Goal: Task Accomplishment & Management: Use online tool/utility

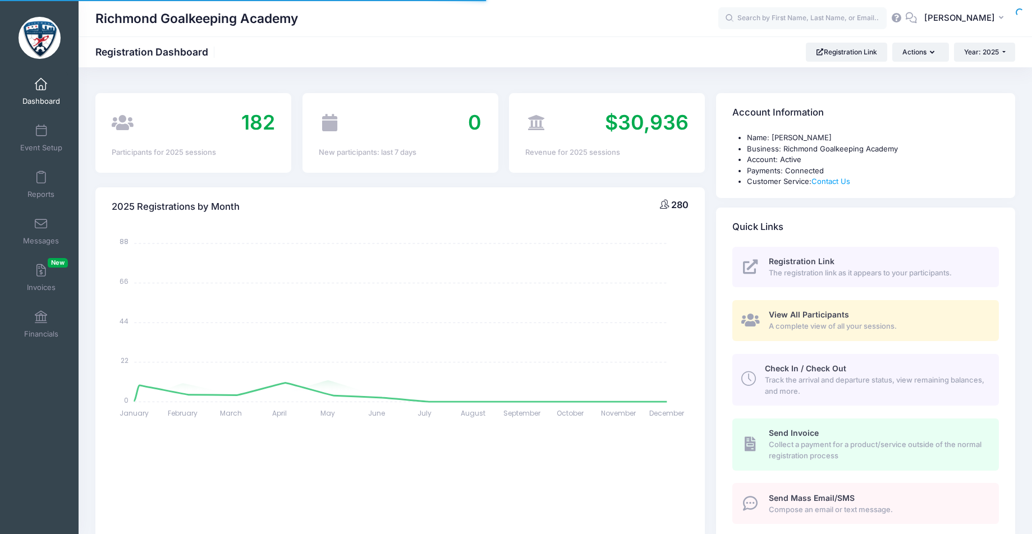
select select
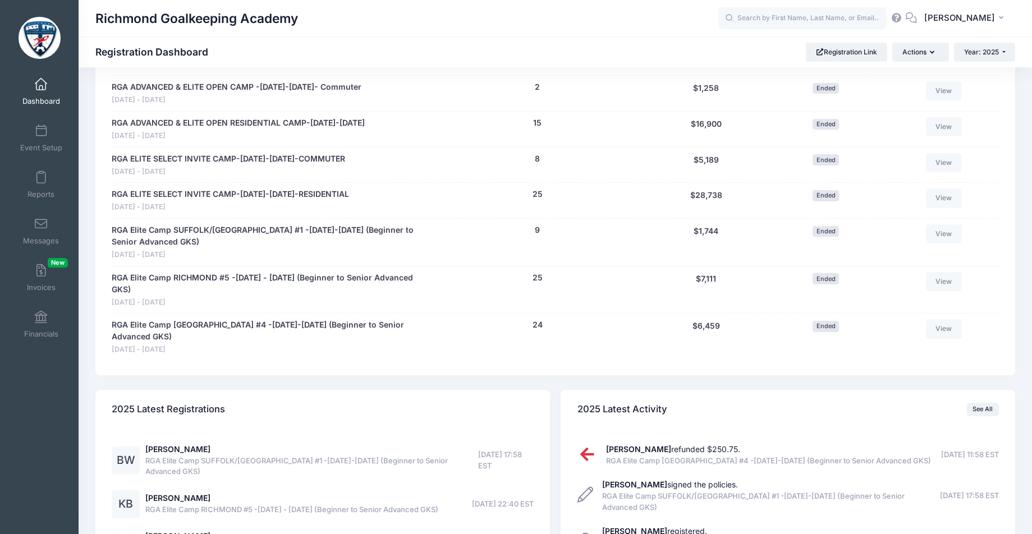
scroll to position [1422, 0]
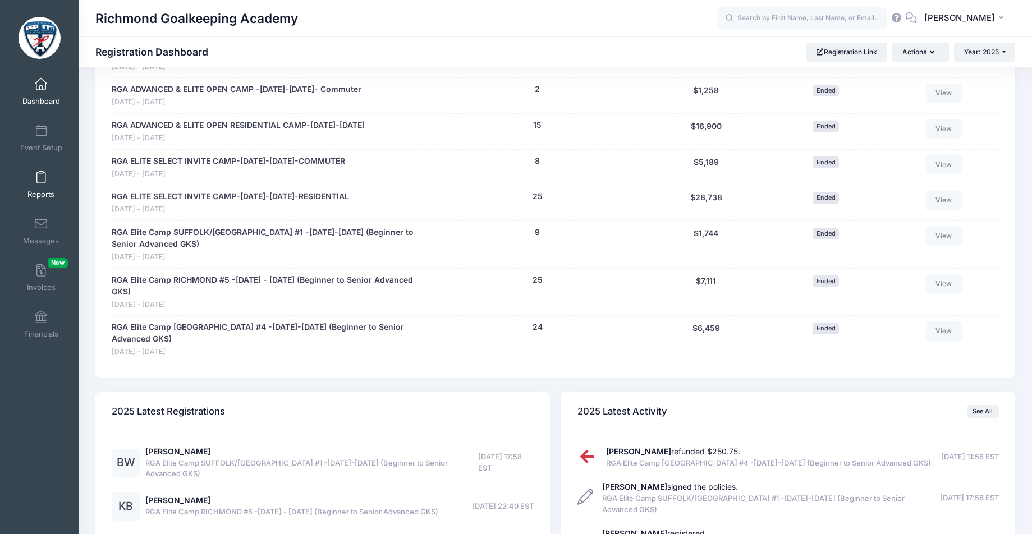
click at [41, 180] on span at bounding box center [41, 178] width 0 height 12
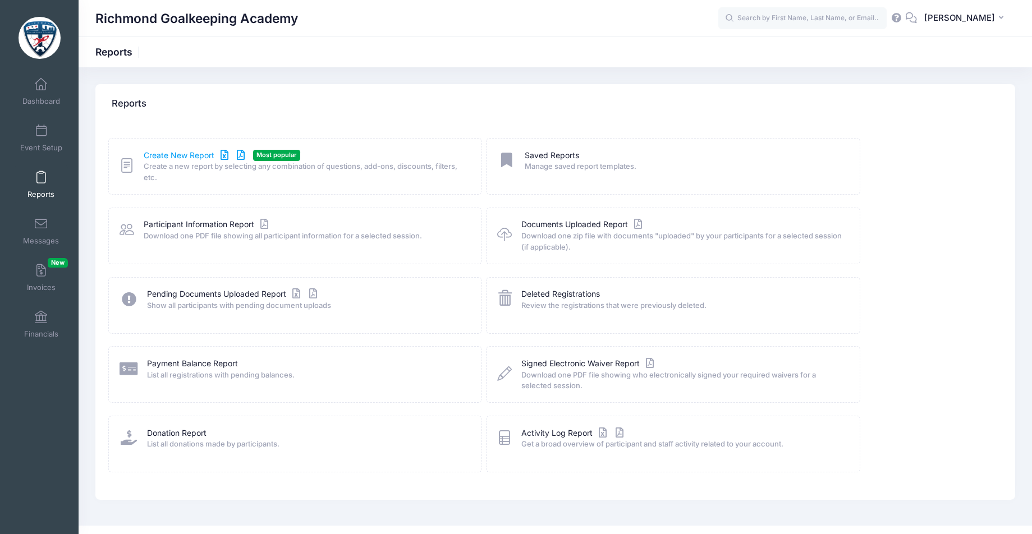
click at [178, 154] on link "Create New Report" at bounding box center [196, 156] width 104 height 12
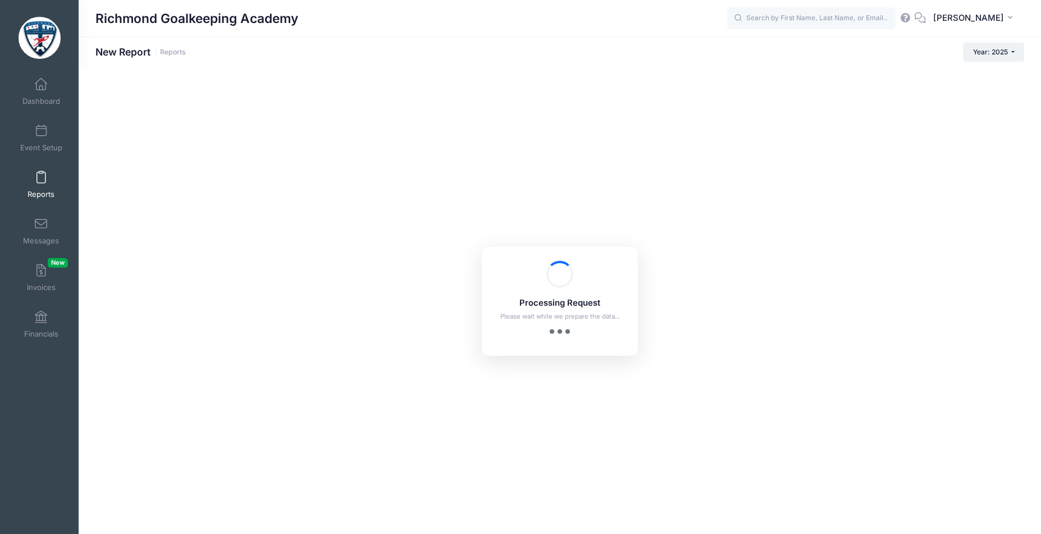
checkbox input "true"
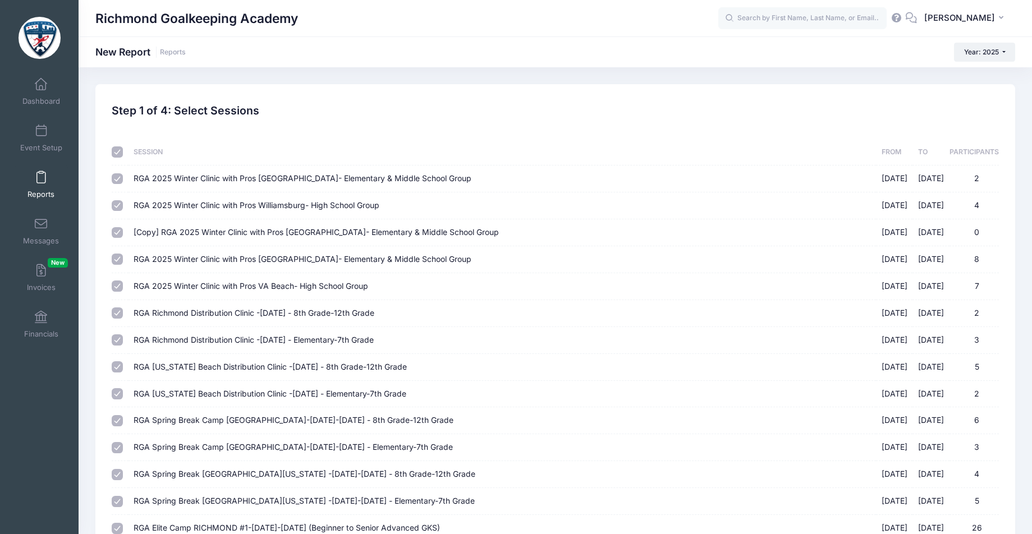
click at [119, 153] on input "checkbox" at bounding box center [117, 151] width 11 height 11
checkbox input "false"
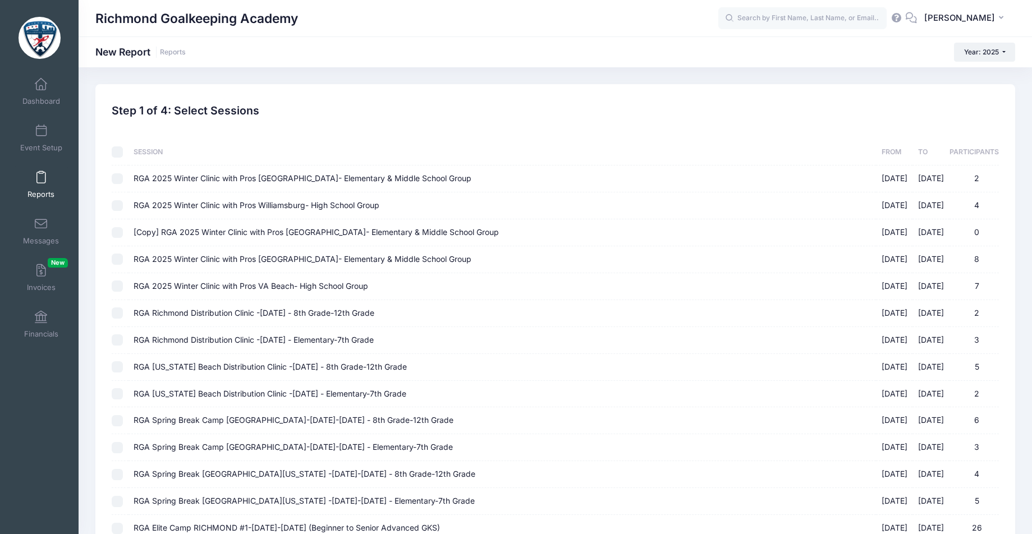
checkbox input "false"
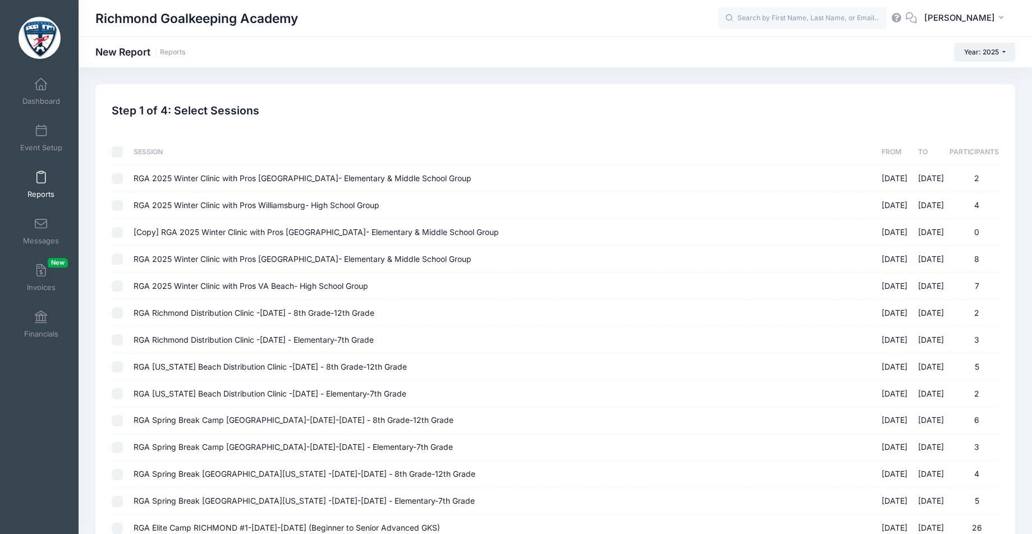
checkbox input "false"
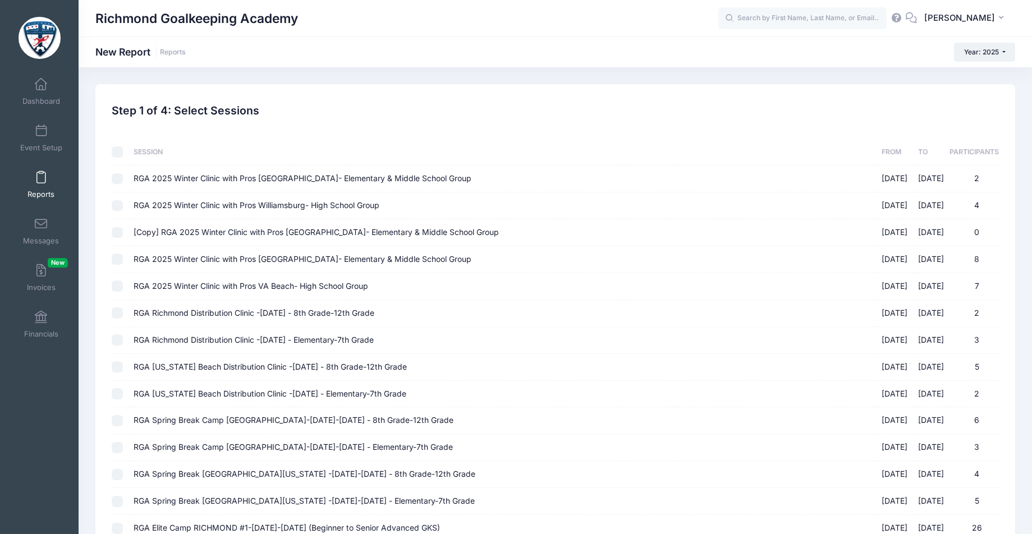
checkbox input "false"
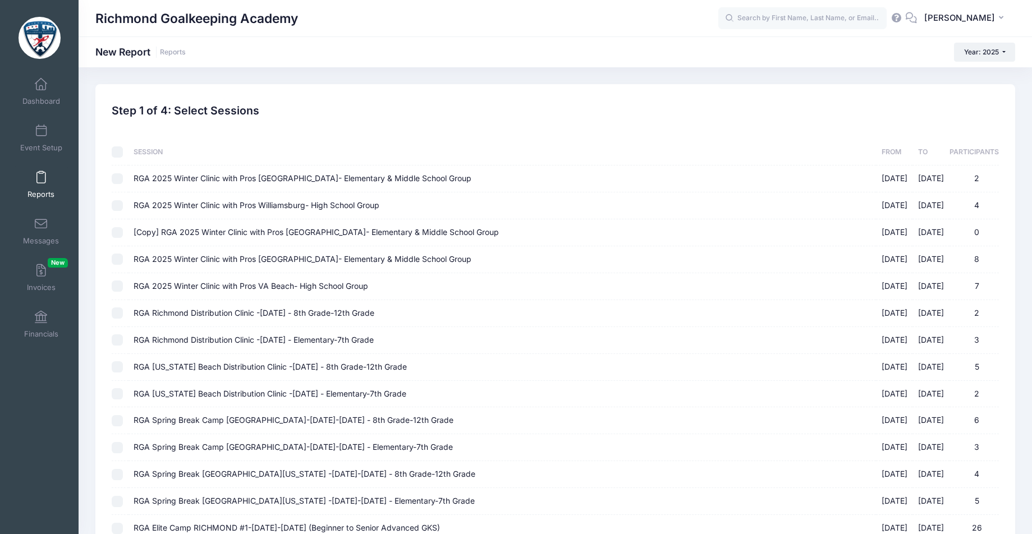
checkbox input "false"
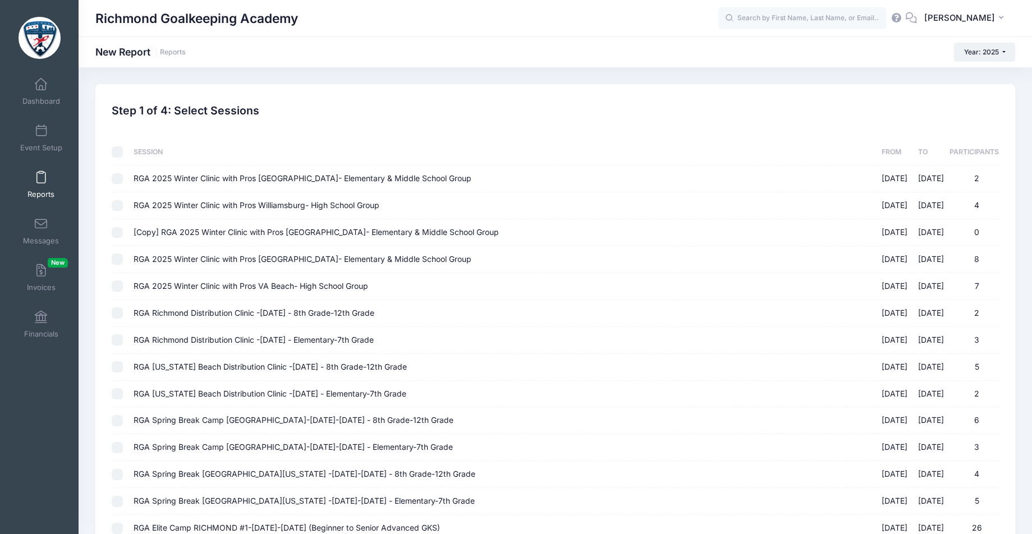
checkbox input "false"
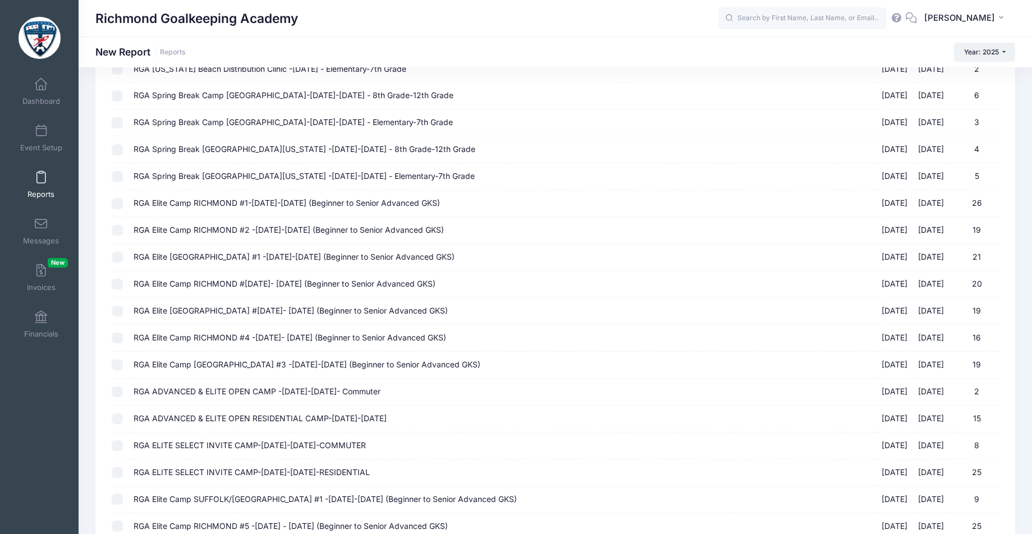
scroll to position [455, 0]
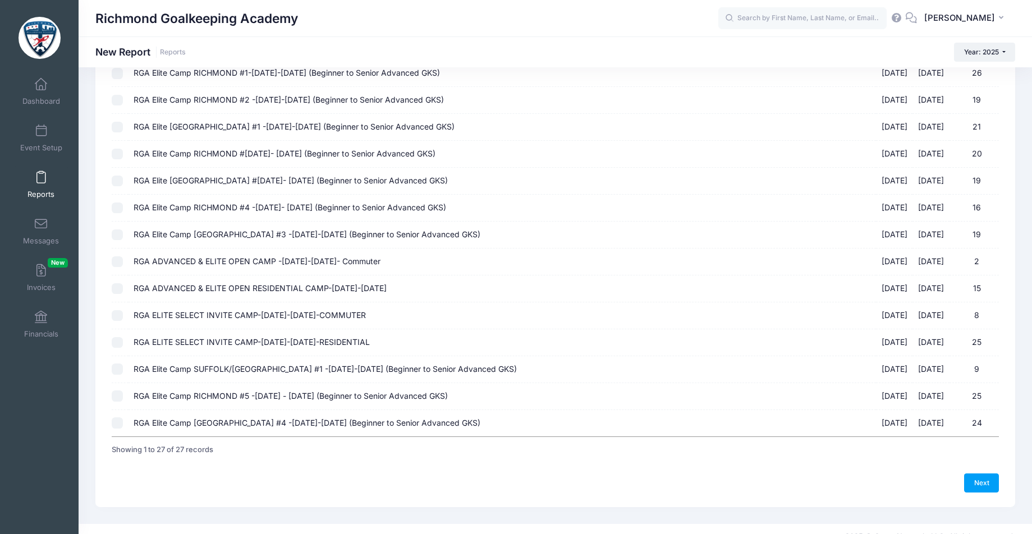
click at [116, 418] on input "RGA Elite Camp Va Beach #4 -August 4-6, 2025 (Beginner to Senior Advanced GKS) …" at bounding box center [117, 423] width 11 height 11
checkbox input "true"
click at [116, 383] on td at bounding box center [120, 396] width 16 height 27
click at [117, 364] on input "RGA Elite Camp SUFFOLK/WILLIAMSBURG #1 -July 28-30, 2025 (Beginner to Senior Ad…" at bounding box center [117, 369] width 11 height 11
checkbox input "true"
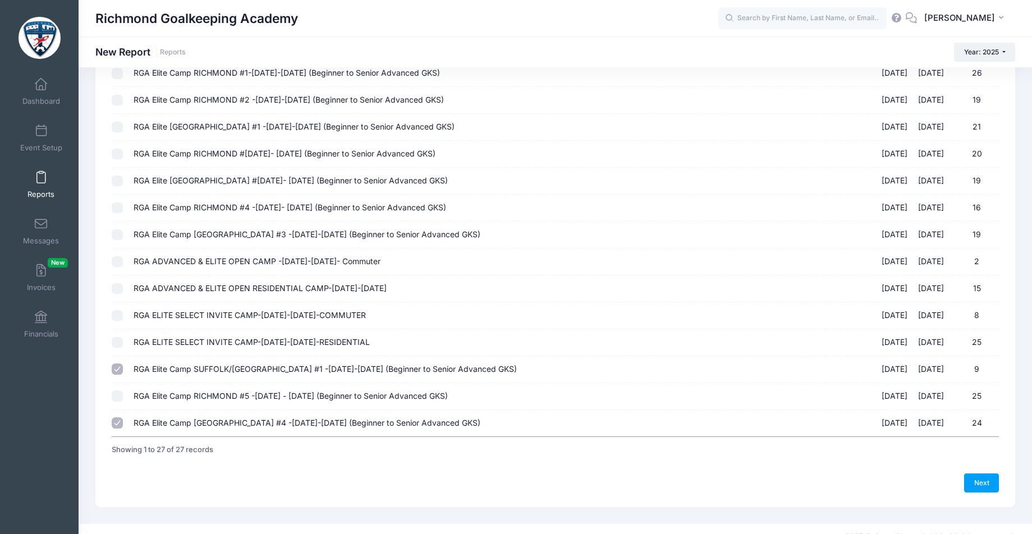
drag, startPoint x: 115, startPoint y: 383, endPoint x: 123, endPoint y: 346, distance: 38.0
click at [116, 391] on input "RGA Elite Camp RICHMOND #5 -August 4 - August 6, 2025 (Beginner to Senior Advan…" at bounding box center [117, 396] width 11 height 11
checkbox input "true"
click at [118, 337] on input "RGA ELITE SELECT INVITE CAMP-July 20-24, 2025-RESIDENTIAL 07/20/2025 - 07/24/20…" at bounding box center [117, 342] width 11 height 11
checkbox input "true"
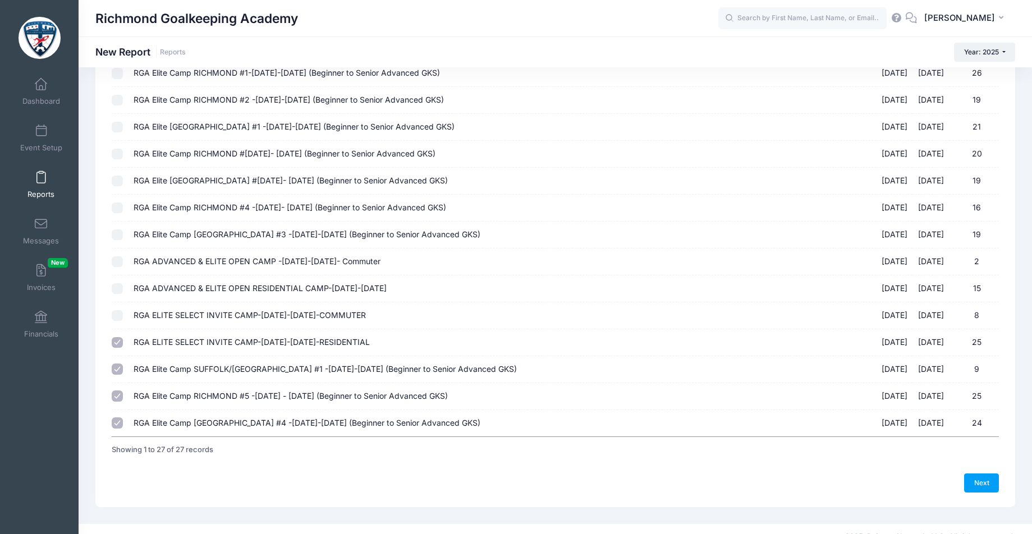
click at [118, 310] on input "RGA ELITE SELECT INVITE CAMP-July 20-24, 2025-COMMUTER 07/20/2025 - 07/24/2025 8" at bounding box center [117, 315] width 11 height 11
checkbox input "true"
click at [118, 283] on input "RGA ADVANCED & ELITE OPEN RESIDENTIAL CAMP-July 13-17, 2025 07/13/2025 - 07/17/…" at bounding box center [117, 288] width 11 height 11
checkbox input "true"
click at [117, 257] on input "RGA ADVANCED & ELITE OPEN CAMP -July 13-17, 2025- Commuter 07/13/2025 - 07/17/2…" at bounding box center [117, 262] width 11 height 11
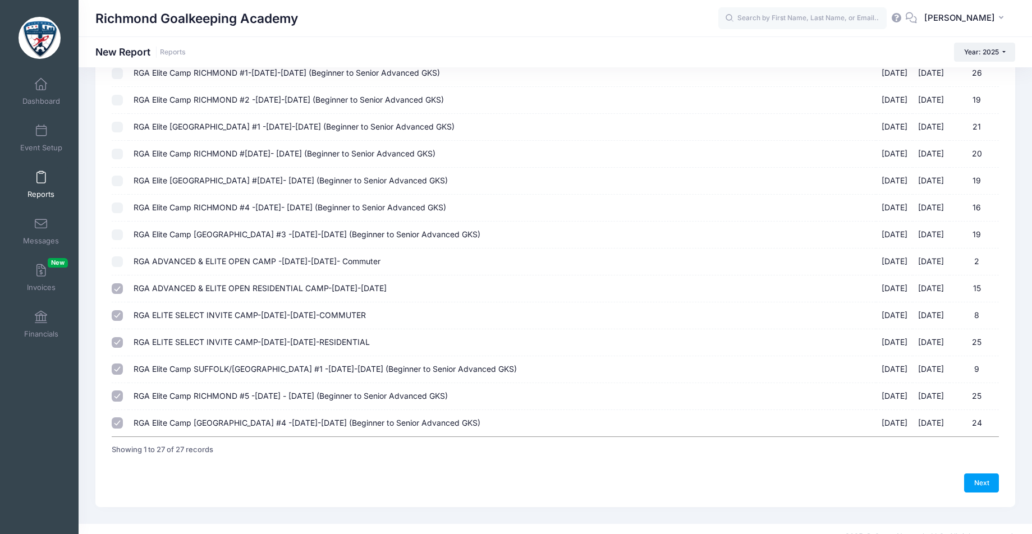
checkbox input "true"
click at [117, 230] on input "RGA Elite Camp Va Beach #3 -July 7-9, 2025 (Beginner to Senior Advanced GKS) 07…" at bounding box center [117, 235] width 11 height 11
checkbox input "true"
click at [113, 203] on input "RGA Elite Camp RICHMOND #4 -July 7- July 9, 2025 (Beginner to Senior Advanced G…" at bounding box center [117, 208] width 11 height 11
checkbox input "true"
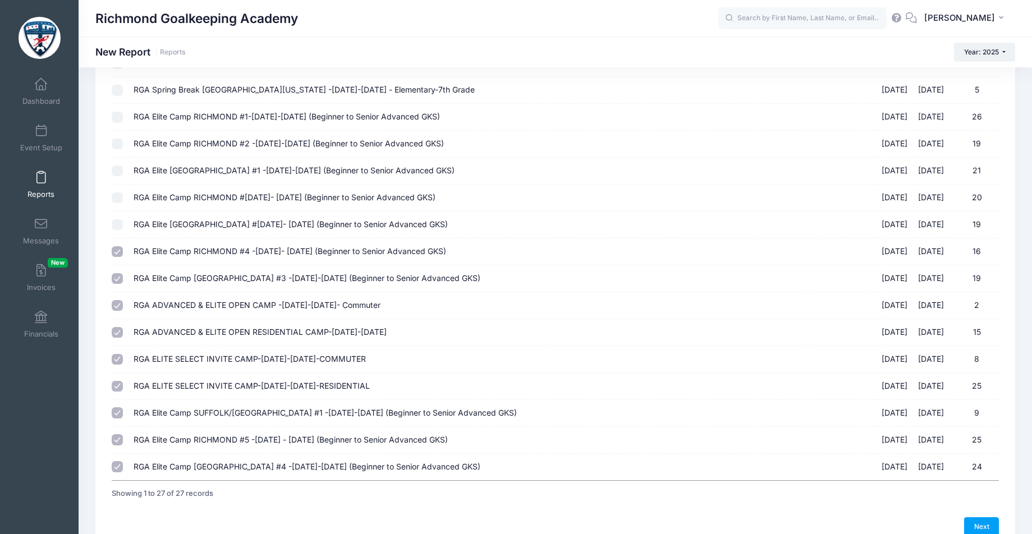
scroll to position [398, 0]
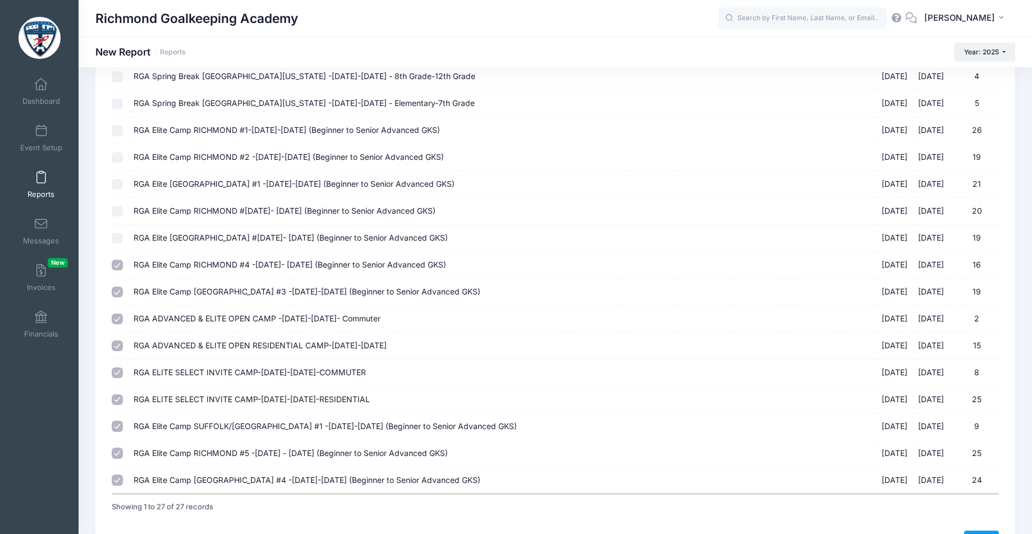
click at [120, 233] on input "RGA Elite Camp Va Beach #2 -June 30- July 2, 2025 (Beginner to Senior Advanced …" at bounding box center [117, 238] width 11 height 11
checkbox input "true"
click at [111, 200] on div "Sessions Session From To Participants RGA 2025 Winter Clinic with Pros Williams…" at bounding box center [556, 121] width 898 height 796
click at [115, 206] on input "RGA Elite Camp RICHMOND #3 -June 30- July 2, 2025 (Beginner to Senior Advanced …" at bounding box center [117, 211] width 11 height 11
checkbox input "true"
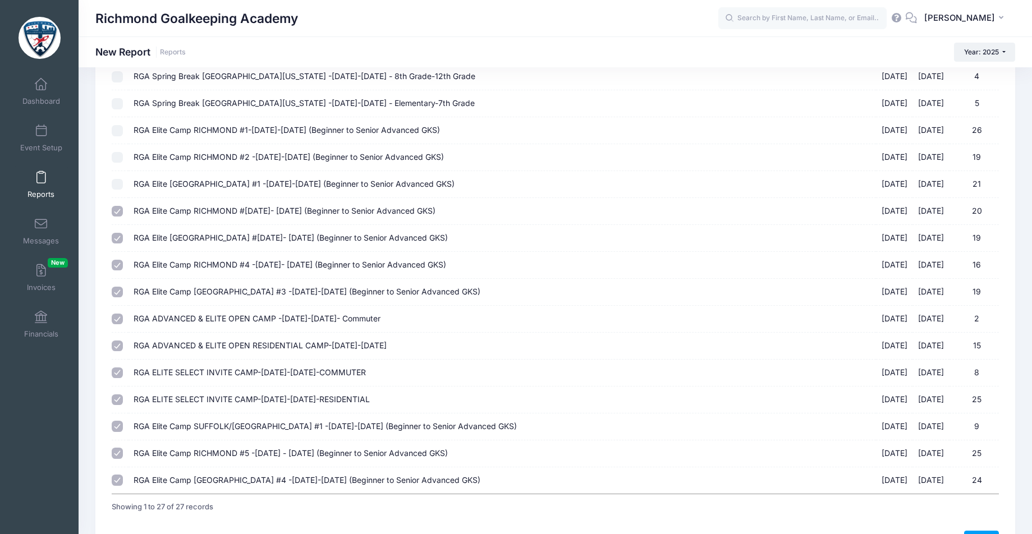
click at [113, 179] on input "RGA Elite Camp Va Beach #1 -June 23-25, 2025 (Beginner to Senior Advanced GKS) …" at bounding box center [117, 184] width 11 height 11
checkbox input "true"
click at [115, 152] on input "RGA Elite Camp RICHMOND #2 -June 23-25, 2025 (Beginner to Senior Advanced GKS) …" at bounding box center [117, 157] width 11 height 11
checkbox input "true"
click at [120, 125] on input "RGA Elite Camp RICHMOND #1-June 9-11, 2025 (Beginner to Senior Advanced GKS) 06…" at bounding box center [117, 130] width 11 height 11
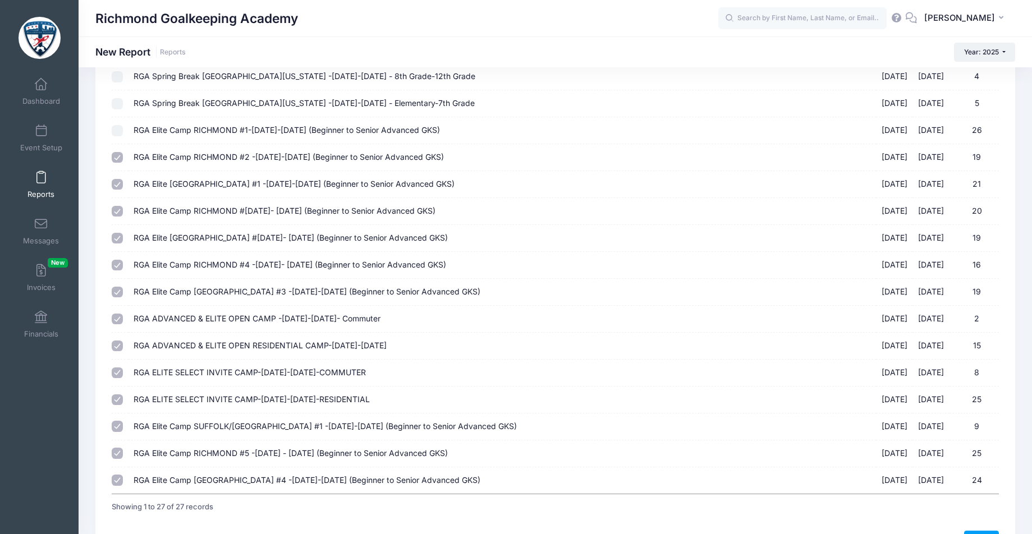
checkbox input "true"
click at [981, 531] on link "Next" at bounding box center [981, 540] width 35 height 19
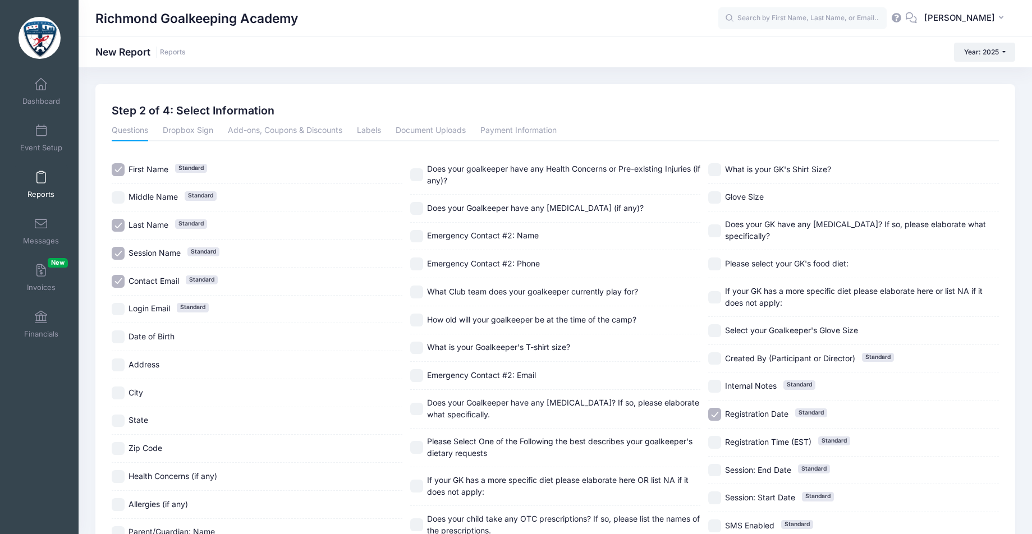
click at [114, 278] on input "Contact Email Standard" at bounding box center [118, 281] width 13 height 13
click at [142, 283] on span "Contact Email" at bounding box center [154, 281] width 51 height 10
checkbox input "true"
click at [295, 129] on link "Add-ons, Coupons & Discounts" at bounding box center [285, 131] width 115 height 20
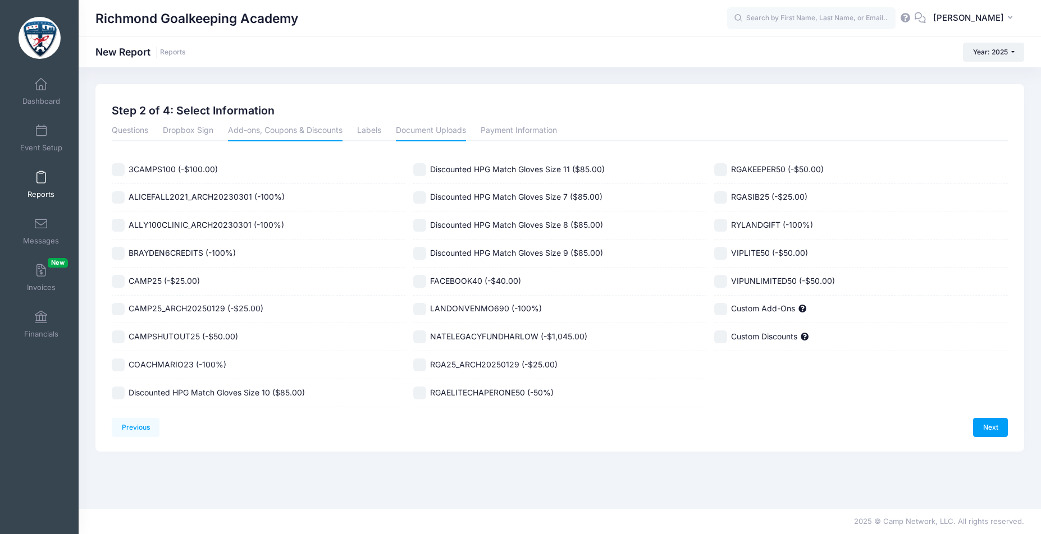
click at [405, 128] on link "Document Uploads" at bounding box center [431, 131] width 70 height 20
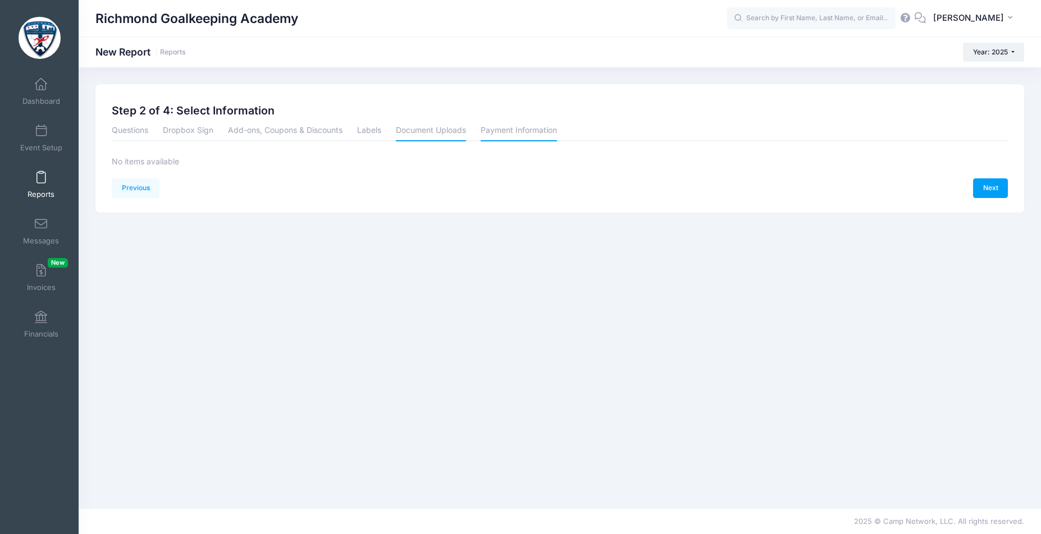
click at [523, 129] on link "Payment Information" at bounding box center [518, 131] width 76 height 20
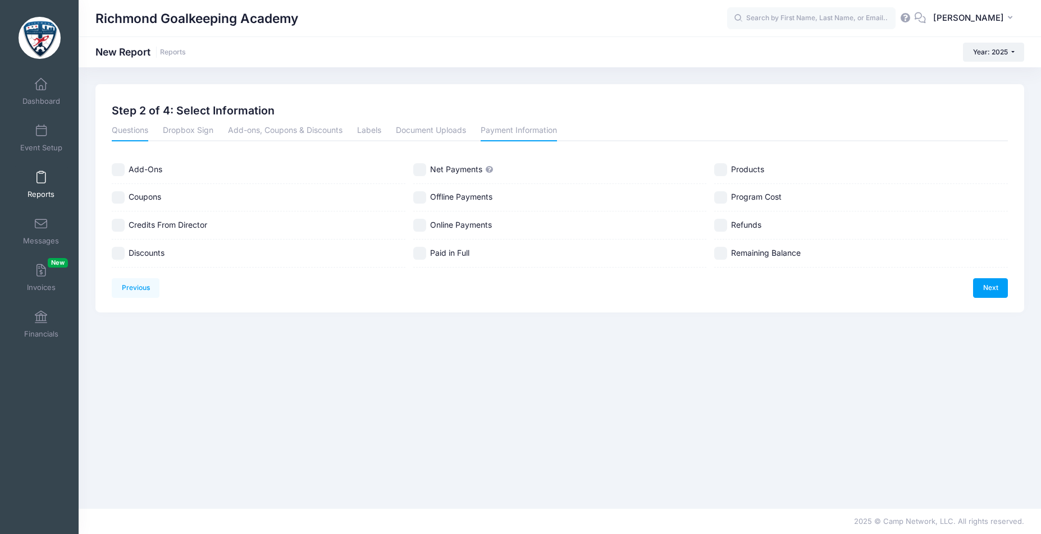
click at [130, 127] on link "Questions" at bounding box center [130, 131] width 36 height 20
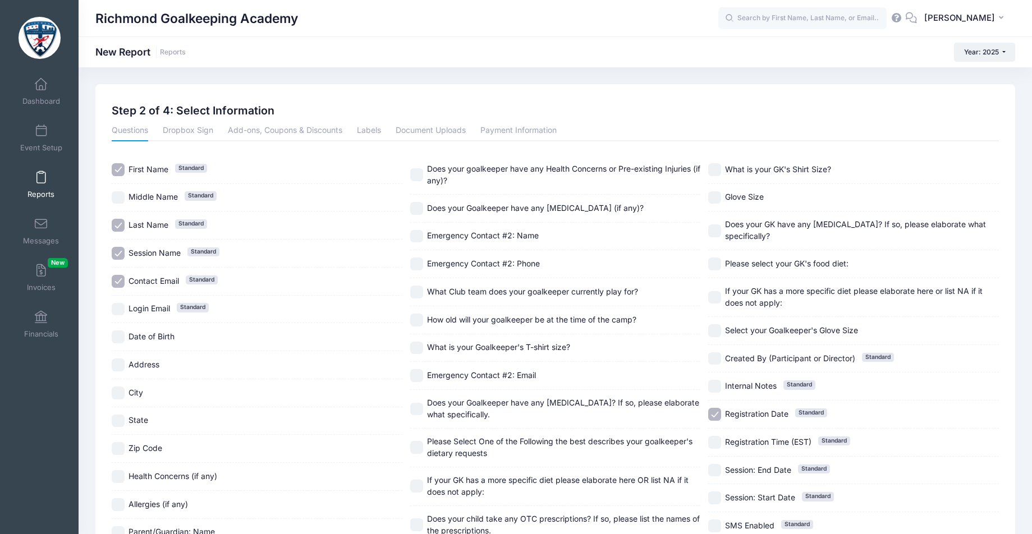
click at [41, 180] on span at bounding box center [41, 178] width 0 height 12
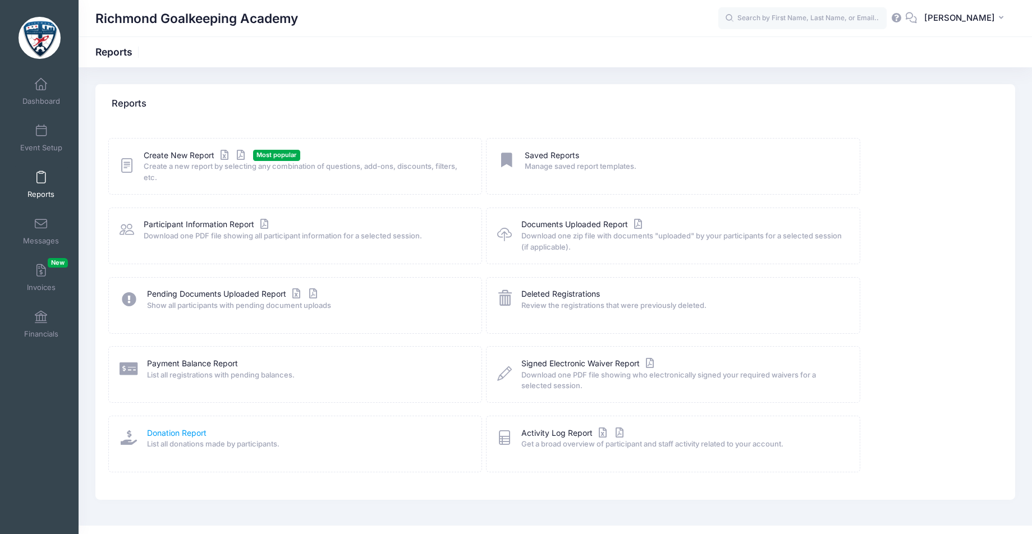
click at [188, 432] on link "Donation Report" at bounding box center [176, 434] width 59 height 12
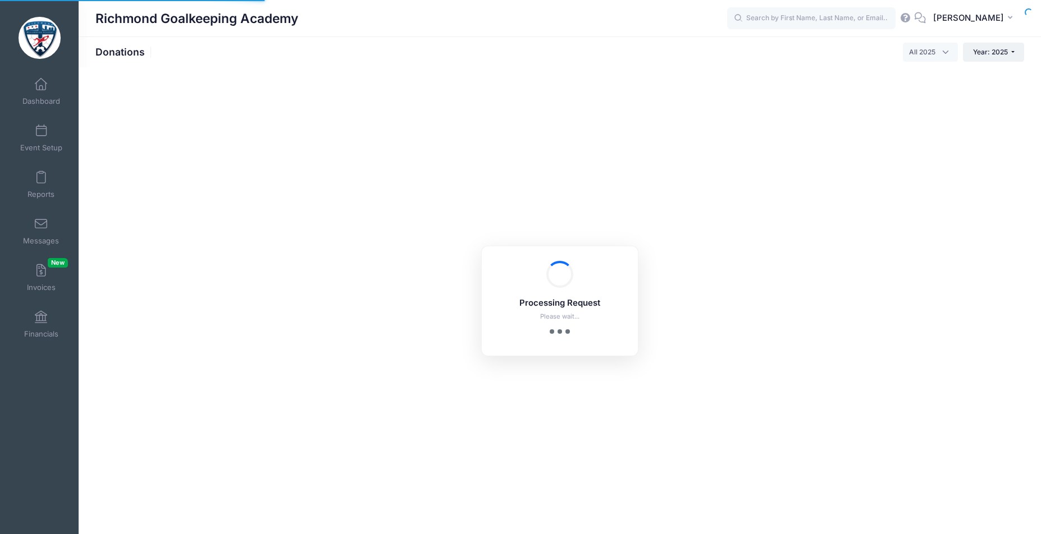
select select
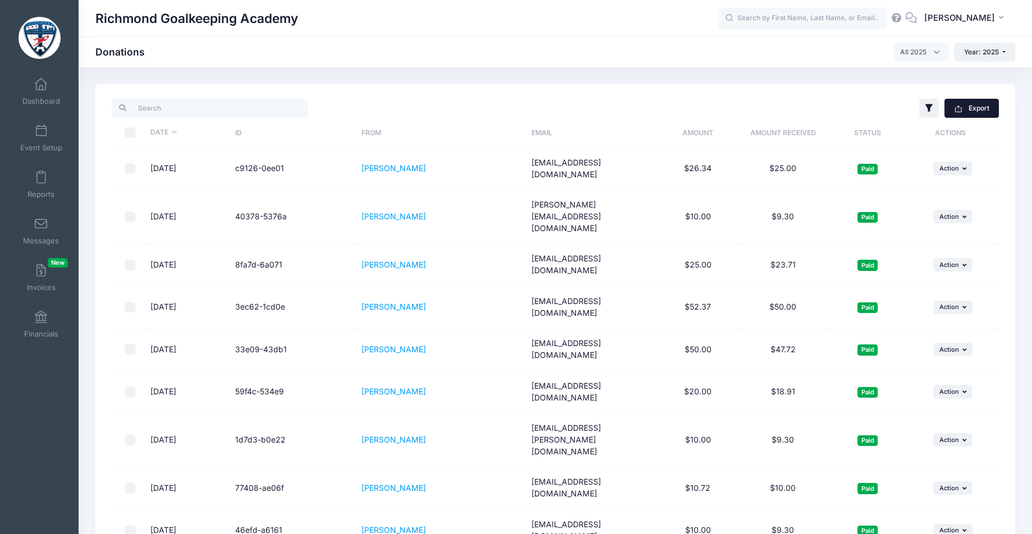
click at [984, 109] on button "Export" at bounding box center [972, 108] width 54 height 19
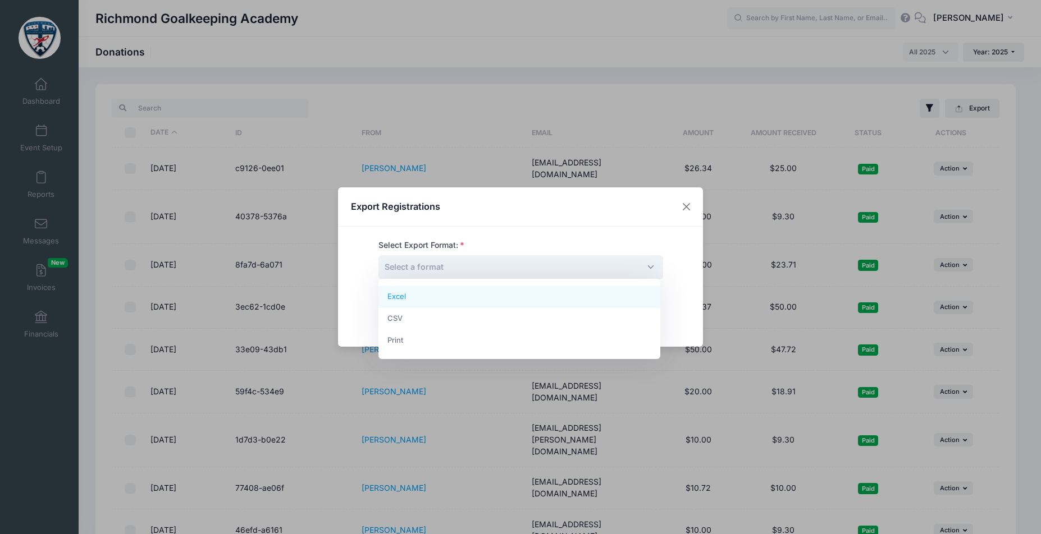
click at [478, 268] on span "Select a format" at bounding box center [520, 267] width 285 height 24
select select "excel"
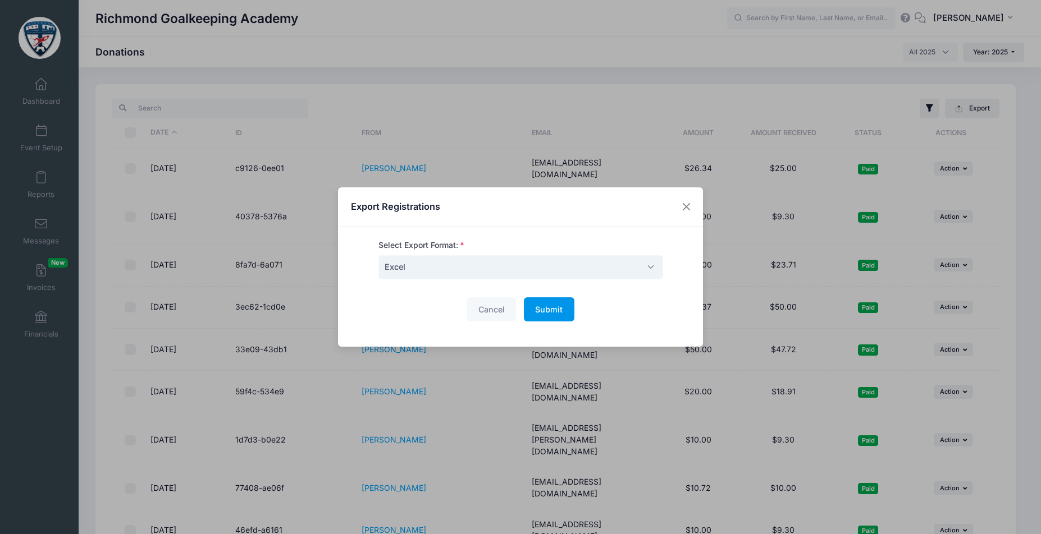
click at [545, 309] on span "Submit" at bounding box center [549, 310] width 28 height 10
